Goal: Communication & Community: Ask a question

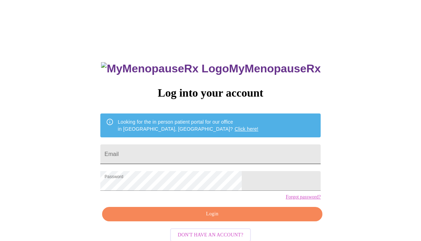
click at [161, 151] on input "Email" at bounding box center [210, 154] width 220 height 20
type input "[EMAIL_ADDRESS][DOMAIN_NAME]"
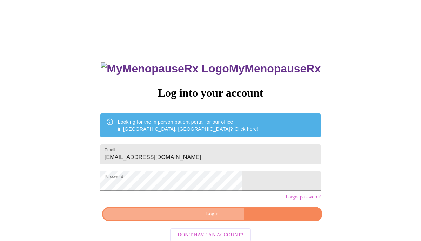
click at [198, 218] on span "Login" at bounding box center [212, 213] width 204 height 9
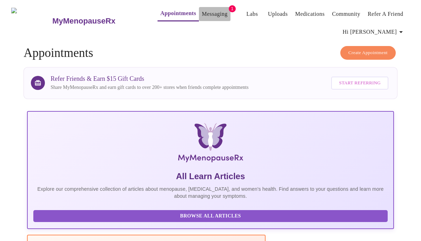
click at [205, 10] on link "Messaging" at bounding box center [215, 14] width 26 height 10
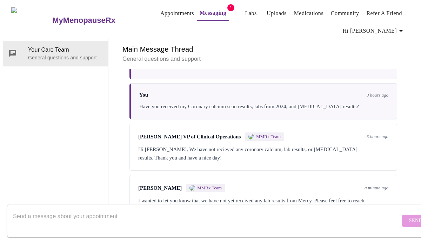
scroll to position [331, 0]
click at [26, 211] on textarea "Send a message about your appointment" at bounding box center [206, 220] width 387 height 22
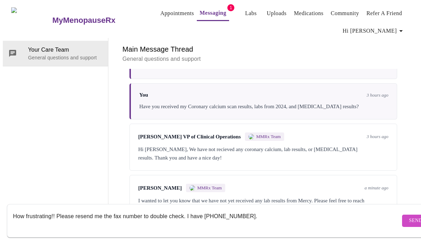
type textarea "How frustrating!! Please resend me the fax number to double check. I have [PHON…"
click at [409, 216] on span "Send" at bounding box center [415, 220] width 13 height 9
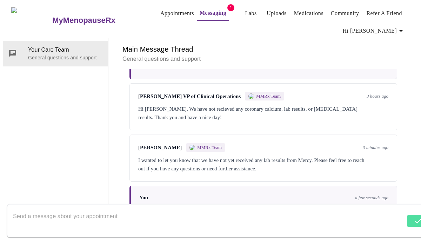
scroll to position [373, 0]
click at [27, 209] on textarea "Send a message about your appointment" at bounding box center [206, 220] width 387 height 22
type textarea "Should I change my appointment date?"
click at [409, 216] on span "Send" at bounding box center [415, 220] width 13 height 9
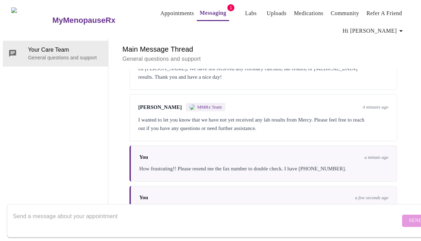
scroll to position [0, 0]
click at [205, 9] on link "Messaging" at bounding box center [213, 13] width 27 height 10
click at [227, 4] on span "1" at bounding box center [230, 7] width 7 height 7
click at [209, 8] on link "Messaging" at bounding box center [213, 13] width 27 height 10
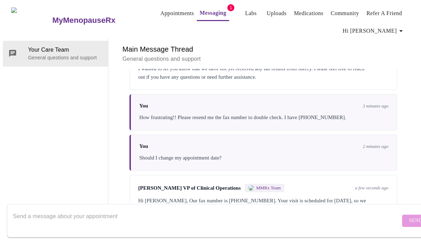
scroll to position [468, 0]
click at [56, 209] on textarea "Send a message about your appointment" at bounding box center [206, 220] width 387 height 22
click at [272, 196] on div "Hi [PERSON_NAME], Our fax number is [PHONE_NUMBER]. Your visit is scheduled for…" at bounding box center [263, 204] width 250 height 17
click at [159, 209] on textarea "Is there anyway to check if they have arrived to your site" at bounding box center [206, 220] width 387 height 22
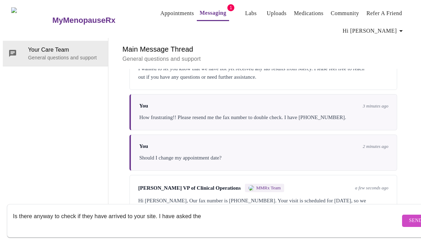
click at [158, 209] on textarea "Is there anyway to check if they have arrived to your site. I have asked the" at bounding box center [206, 220] width 387 height 22
click at [256, 216] on textarea "Is there anyway to check if they have arrived to your site in the next hour. I …" at bounding box center [206, 220] width 387 height 22
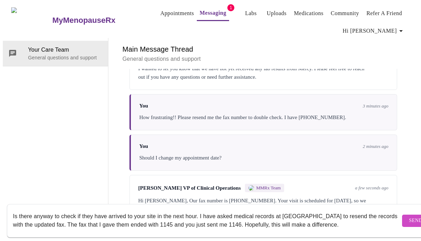
type textarea "Is there anyway to check if they have arrived to your site in the next hour. I …"
click at [409, 216] on span "Send" at bounding box center [415, 220] width 13 height 9
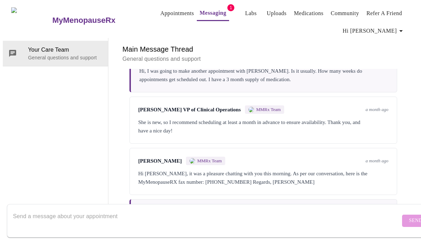
scroll to position [151, 0]
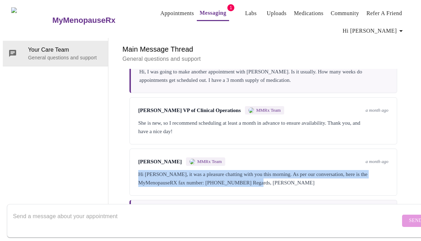
drag, startPoint x: 134, startPoint y: 177, endPoint x: 376, endPoint y: 193, distance: 242.1
click at [376, 193] on div "[PERSON_NAME] MMRx Team a month ago Hi [PERSON_NAME], it was a pleasure chattin…" at bounding box center [263, 171] width 268 height 47
copy div "Hi [PERSON_NAME], it was a pleasure chatting with you this morning. As per our …"
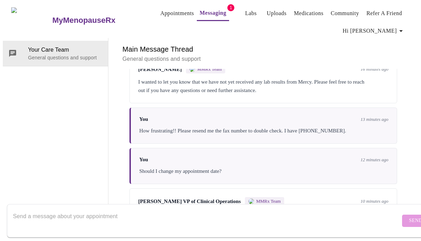
scroll to position [527, 0]
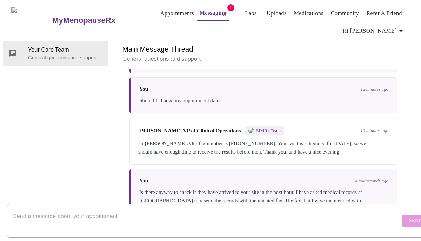
click at [35, 210] on textarea "Send a message about your appointment" at bounding box center [206, 220] width 387 height 22
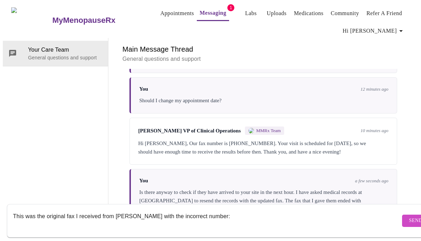
paste textarea "Hi [PERSON_NAME], it was a pleasure chatting with you this morning. As per our …"
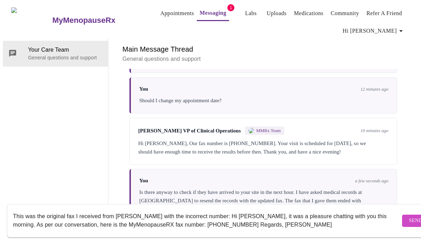
type textarea "This was the original fax I received from [PERSON_NAME] with the incorrect numb…"
click at [409, 216] on span "Send" at bounding box center [415, 220] width 13 height 9
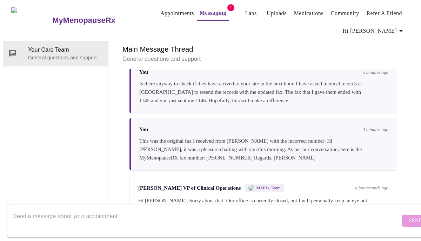
scroll to position [638, 0]
click at [40, 210] on textarea "Send a message about your appointment" at bounding box center [206, 220] width 387 height 22
type textarea "I would appreciate that [PERSON_NAME]."
click at [409, 216] on span "Send" at bounding box center [415, 220] width 13 height 9
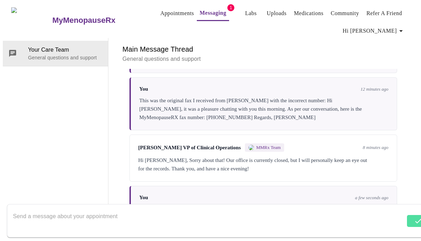
scroll to position [681, 0]
